Goal: Task Accomplishment & Management: Use online tool/utility

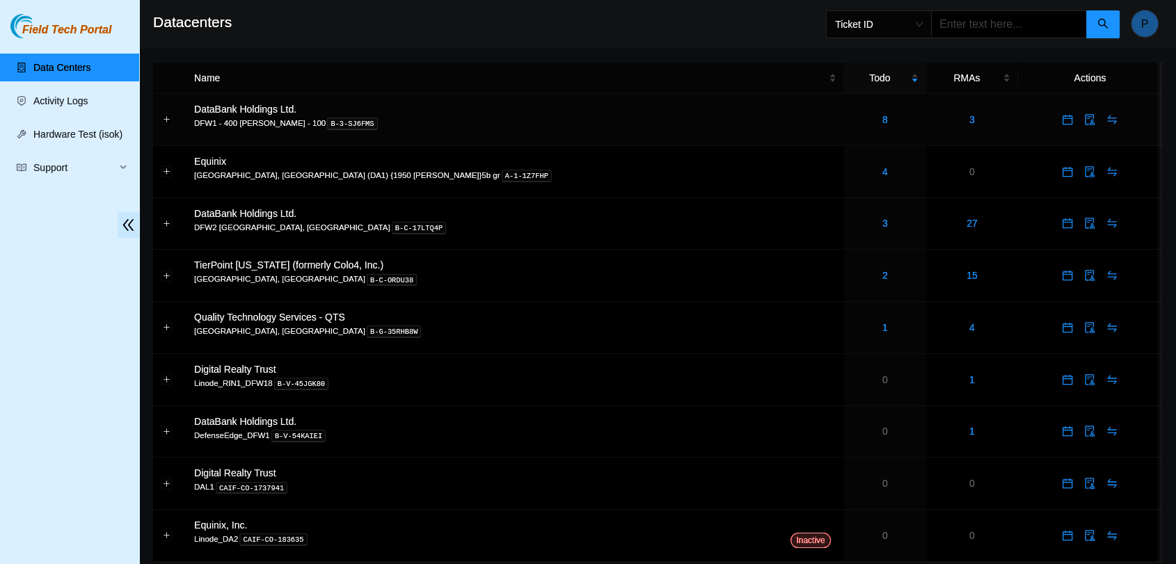
click at [851, 115] on div "8" at bounding box center [884, 119] width 67 height 15
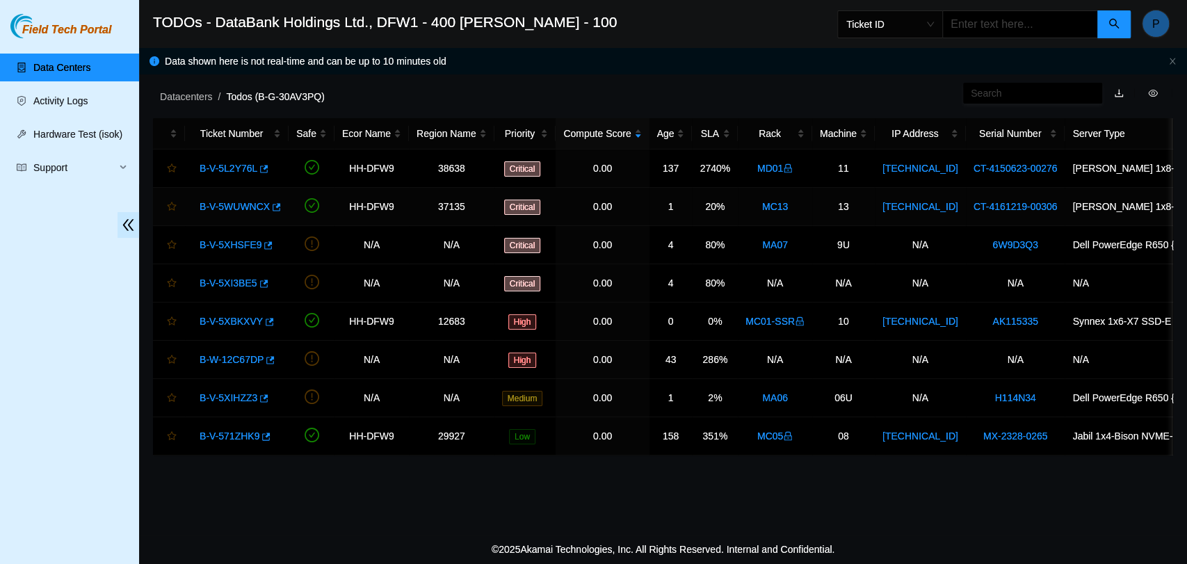
click at [236, 204] on link "B-V-5WUWNCX" at bounding box center [235, 206] width 70 height 11
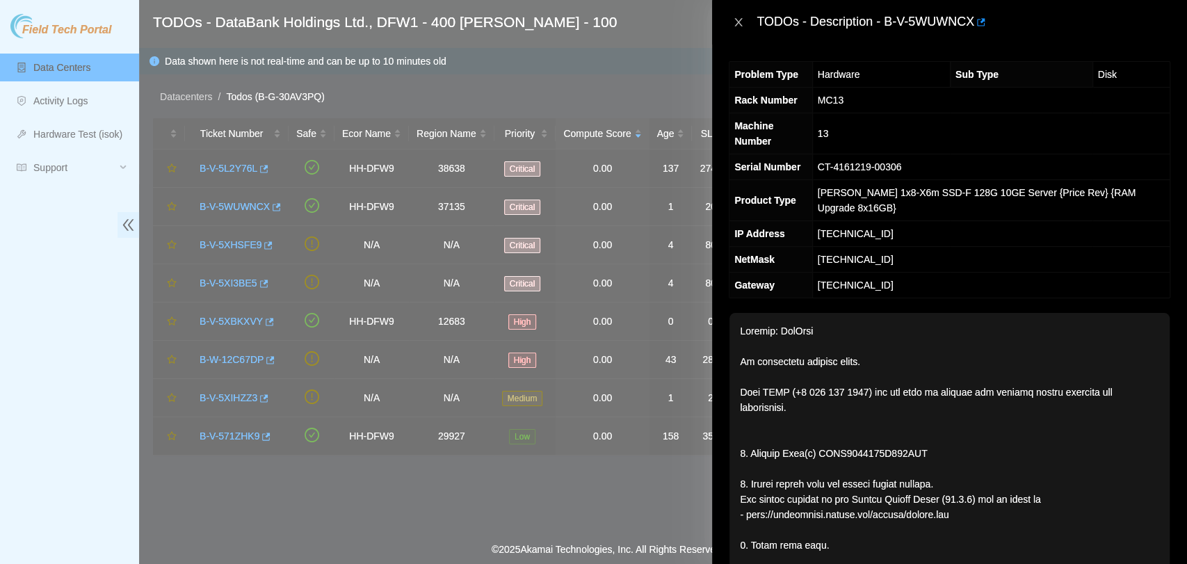
click at [733, 24] on icon "close" at bounding box center [738, 22] width 11 height 11
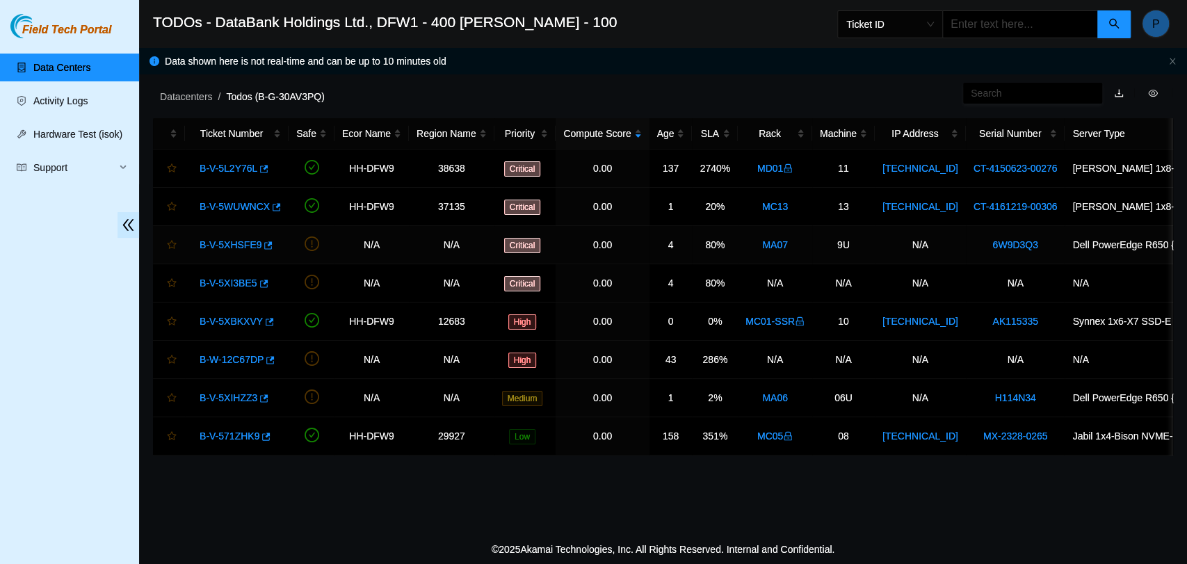
click at [223, 244] on link "B-V-5XHSFE9" at bounding box center [231, 244] width 62 height 11
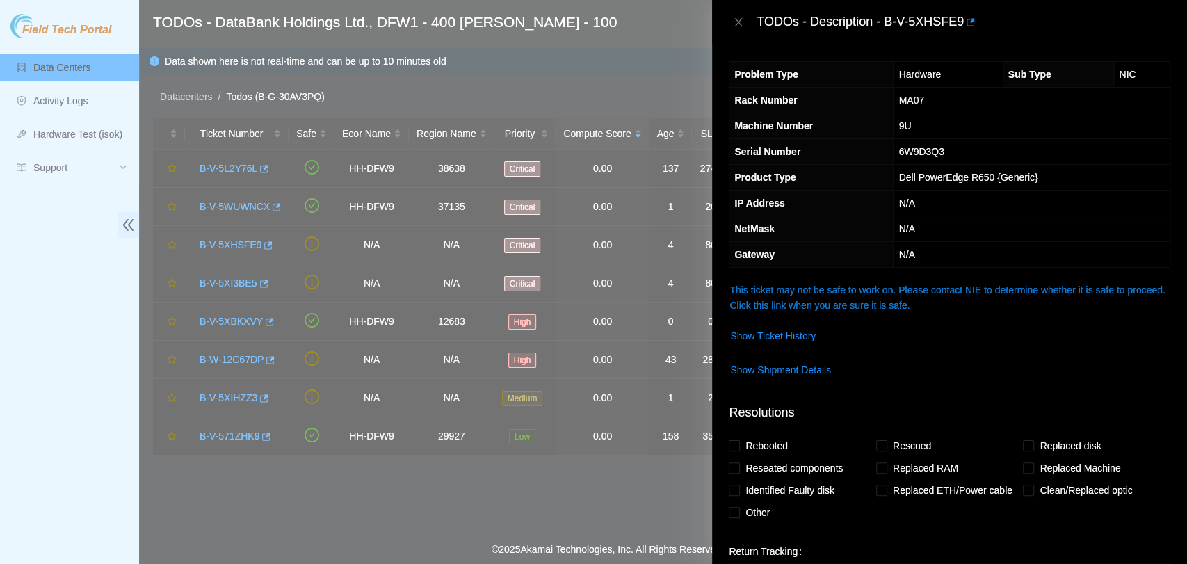
click at [835, 286] on link "This ticket may not be safe to work on. Please contact NIE to determine whether…" at bounding box center [947, 297] width 435 height 26
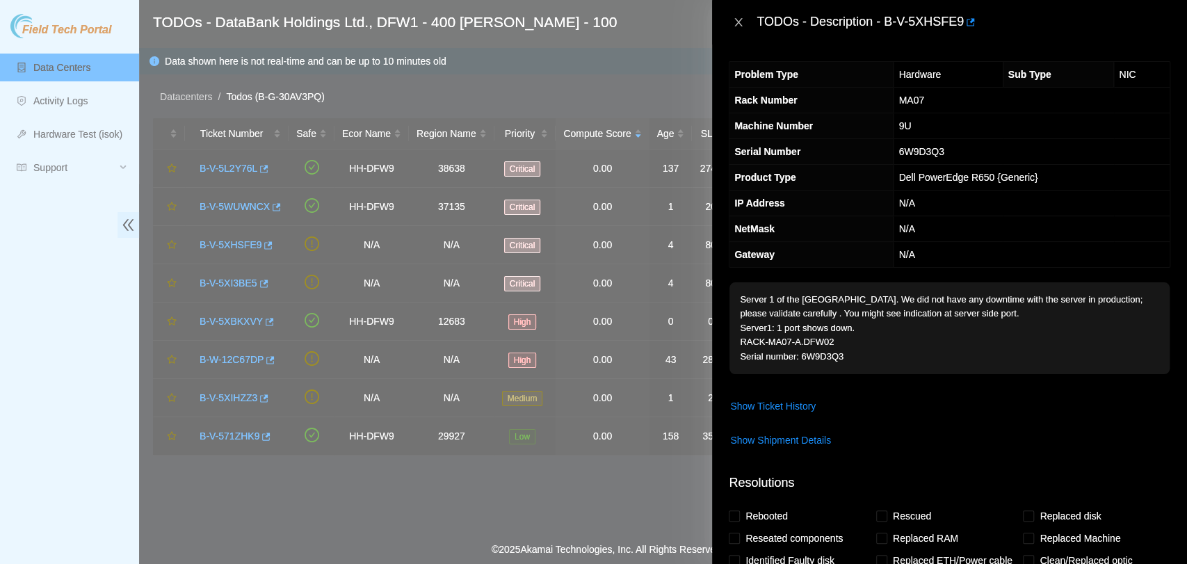
click at [740, 19] on icon "close" at bounding box center [739, 22] width 8 height 8
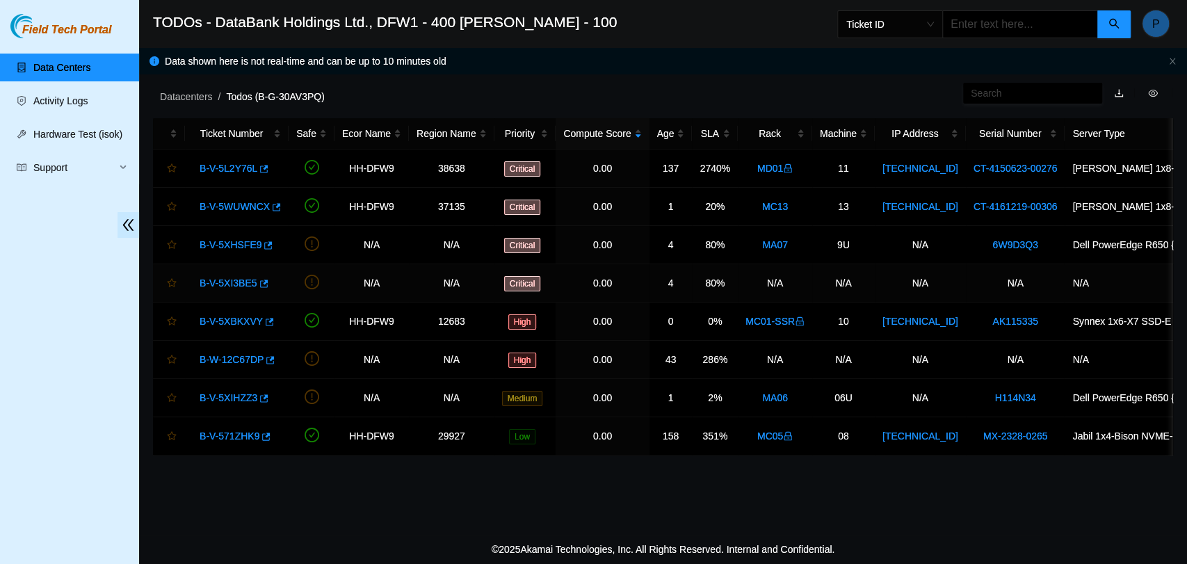
click at [232, 289] on div "B-V-5XI3BE5" at bounding box center [237, 283] width 88 height 22
click at [235, 280] on link "B-V-5XI3BE5" at bounding box center [229, 283] width 58 height 11
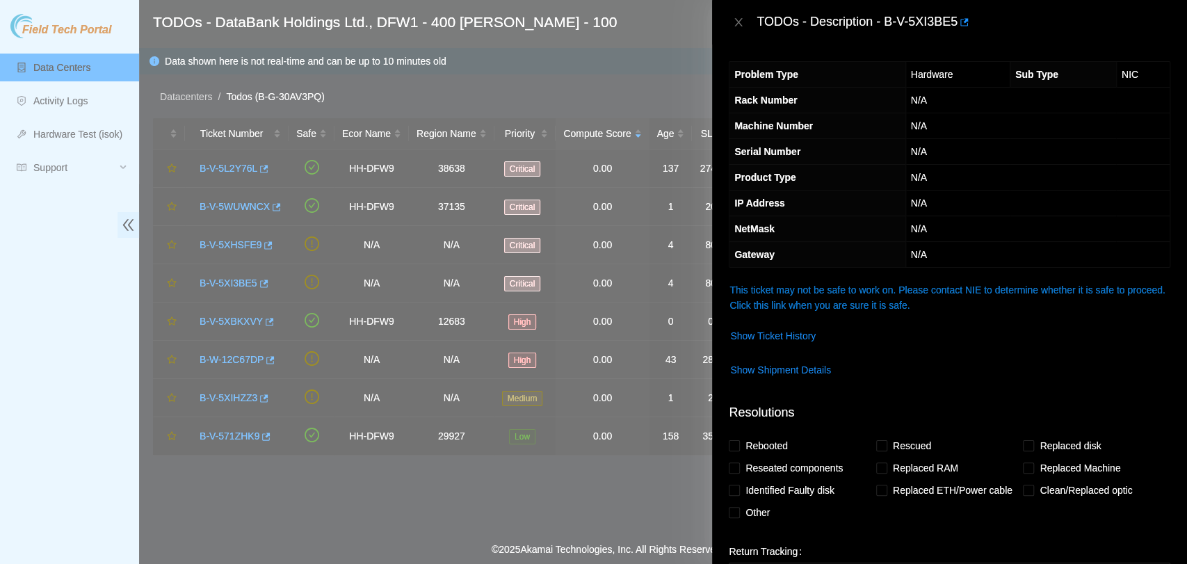
click at [746, 287] on link "This ticket may not be safe to work on. Please contact NIE to determine whether…" at bounding box center [947, 297] width 435 height 26
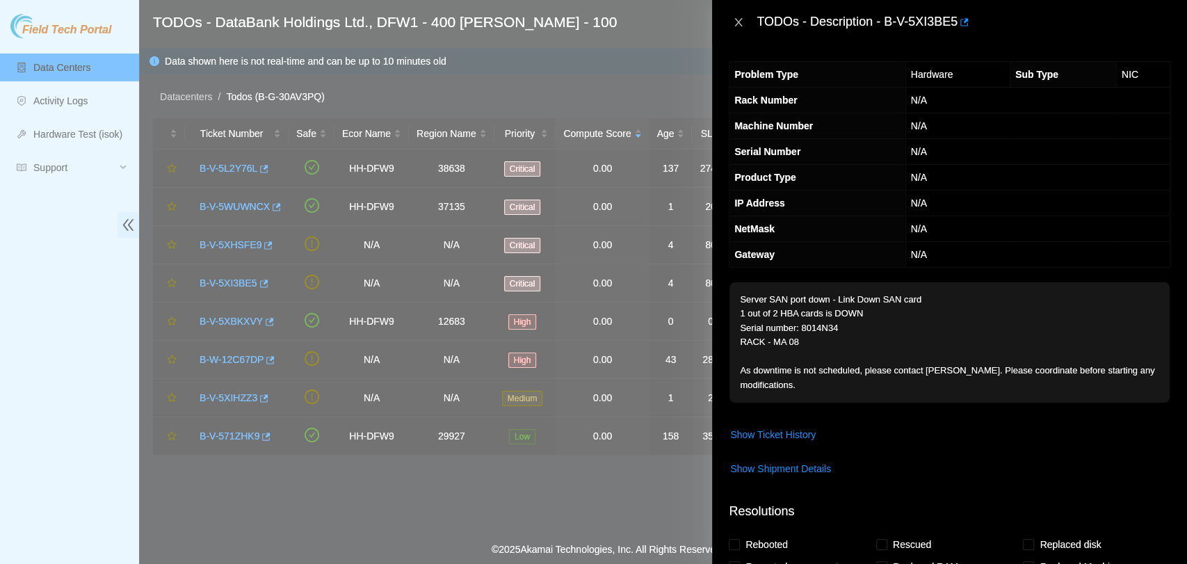
click at [737, 18] on icon "close" at bounding box center [738, 22] width 11 height 11
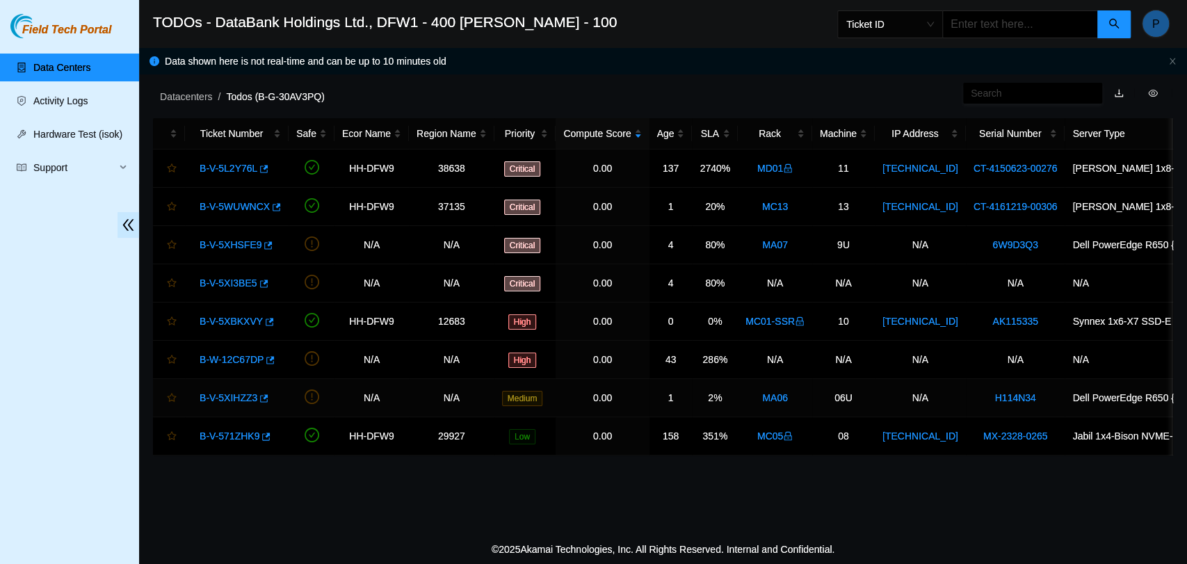
click at [226, 395] on link "B-V-5XIHZZ3" at bounding box center [229, 397] width 58 height 11
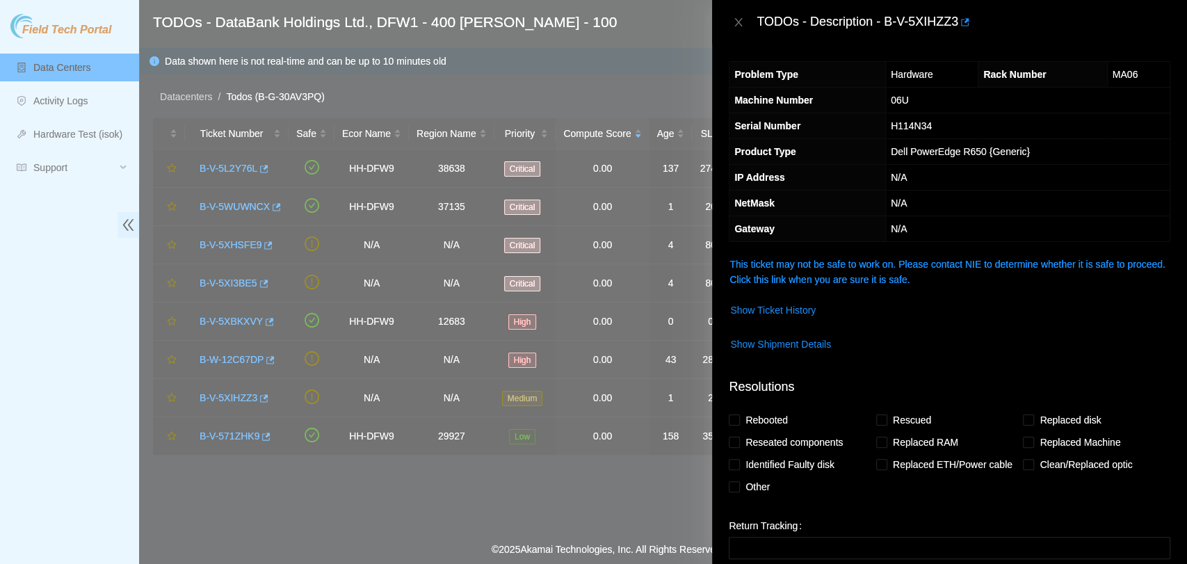
click at [796, 271] on span "This ticket may not be safe to work on. Please contact NIE to determine whether…" at bounding box center [950, 272] width 440 height 31
click at [803, 267] on link "This ticket may not be safe to work on. Please contact NIE to determine whether…" at bounding box center [947, 272] width 435 height 26
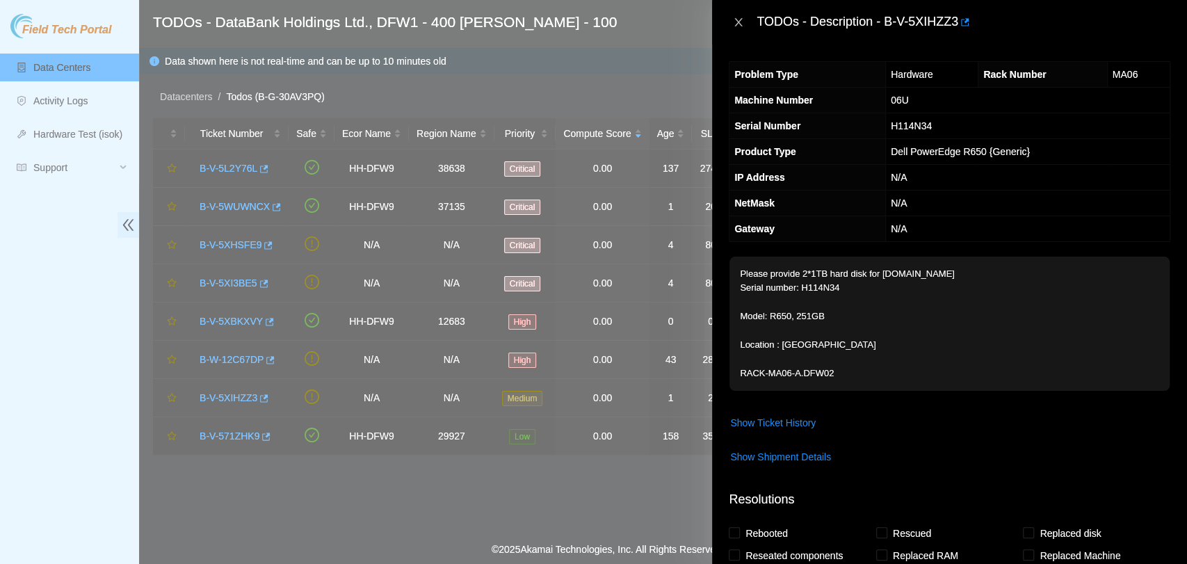
drag, startPoint x: 741, startPoint y: 11, endPoint x: 732, endPoint y: 24, distance: 15.4
click at [732, 24] on div "TODOs - Description - B-V-5XIHZZ3" at bounding box center [950, 22] width 442 height 22
click at [733, 24] on icon "close" at bounding box center [738, 22] width 11 height 11
